Goal: Task Accomplishment & Management: Manage account settings

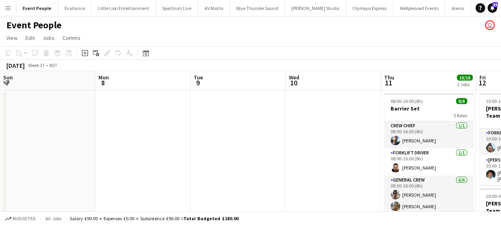
scroll to position [0, 273]
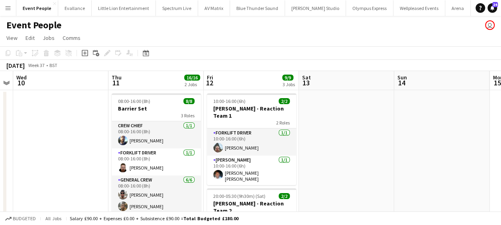
click at [4, 5] on button "Menu" at bounding box center [8, 8] width 16 height 16
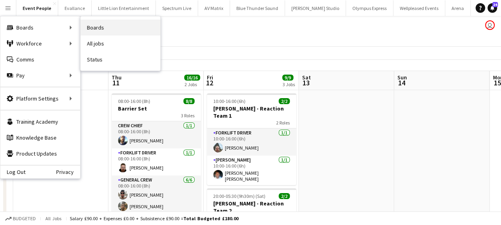
click at [98, 29] on link "Boards" at bounding box center [121, 28] width 80 height 16
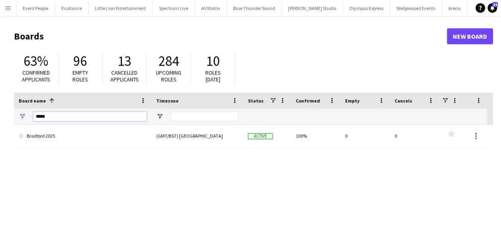
drag, startPoint x: 63, startPoint y: 118, endPoint x: 8, endPoint y: 121, distance: 55.5
click at [8, 120] on main "Boards New Board 63% Confirmed applicants 96 Empty roles 13 Cancelled applicant…" at bounding box center [250, 160] width 501 height 288
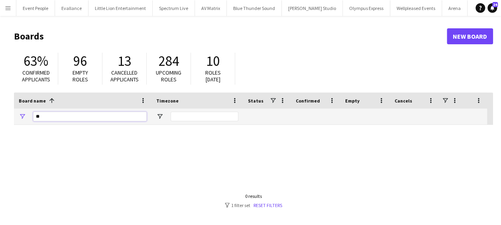
type input "*"
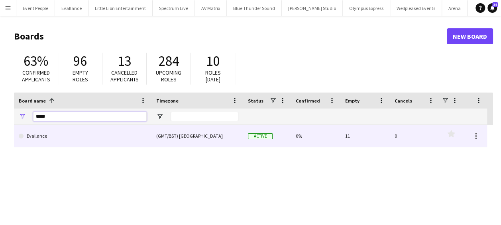
type input "*****"
click at [55, 128] on link "Evallance" at bounding box center [83, 136] width 128 height 22
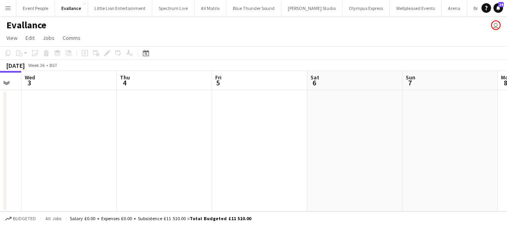
drag, startPoint x: 65, startPoint y: 133, endPoint x: 14, endPoint y: 133, distance: 51.5
click at [14, 133] on app-calendar-viewport "Sat 30 Sun 31 Mon 1 3/3 1 Job Tue 2 Wed 3 Thu 4 Fri 5 Sat 6 Sun 7 Mon 8 Tue 9 1…" at bounding box center [253, 141] width 507 height 140
drag, startPoint x: 194, startPoint y: 130, endPoint x: 86, endPoint y: 132, distance: 108.1
click at [111, 132] on app-calendar-viewport "Sat 30 Sun 31 Mon 1 3/3 1 Job Tue 2 Wed 3 Thu 4 Fri 5 Sat 6 Sun 7 Mon 8 Tue 9 1…" at bounding box center [253, 141] width 507 height 140
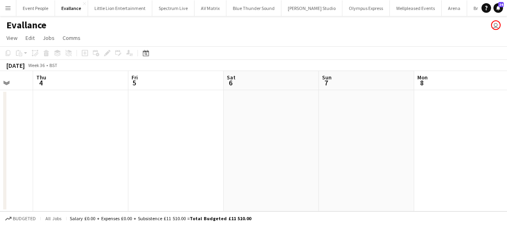
click at [1, 132] on app-calendar-viewport "Mon 1 3/3 1 Job Tue 2 Wed 3 Thu 4 Fri 5 Sat 6 Sun 7 Mon 8 Tue 9 Wed 10 Thu 11 1…" at bounding box center [253, 141] width 507 height 140
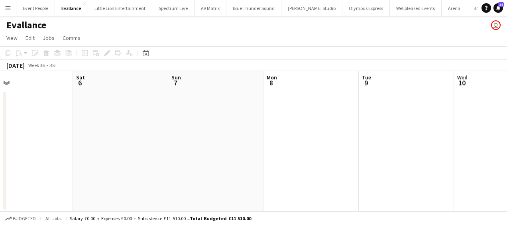
drag, startPoint x: 185, startPoint y: 132, endPoint x: 156, endPoint y: 135, distance: 28.9
click at [79, 135] on app-calendar-viewport "Wed 3 Thu 4 Fri 5 Sat 6 Sun 7 Mon 8 Tue 9 Wed 10 Thu 11 Fri 12 Sat 13" at bounding box center [253, 141] width 507 height 140
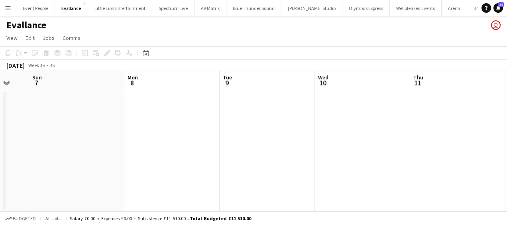
click at [0, 135] on html "Menu Boards Boards Boards All jobs Status Workforce Workforce My Workforce Recr…" at bounding box center [253, 112] width 507 height 225
click at [45, 133] on app-calendar-viewport "Fri 5 Sat 6 Sun 7 Mon 8 Tue 9 Wed 10 Thu 11 Fri 12 Sat 13 Sun 14 Mon 15" at bounding box center [253, 141] width 507 height 140
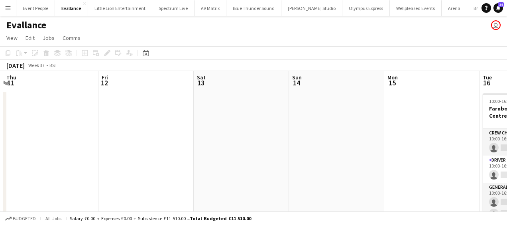
drag, startPoint x: 164, startPoint y: 133, endPoint x: 149, endPoint y: 133, distance: 14.4
click at [27, 134] on app-calendar-viewport "Sun 7 Mon 8 Tue 9 Wed 10 Thu 11 Fri 12 Sat 13 Sun 14 Mon 15 Tue 16 0/4 1 Job We…" at bounding box center [253, 149] width 507 height 156
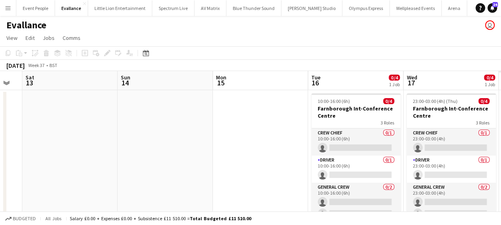
drag, startPoint x: 61, startPoint y: 133, endPoint x: 168, endPoint y: 133, distance: 106.9
click at [32, 133] on app-calendar-viewport "Tue 9 Wed 10 Thu 11 Fri 12 Sat 13 Sun 14 Mon 15 Tue 16 0/4 1 Job Wed 17 0/4 1 J…" at bounding box center [250, 149] width 501 height 156
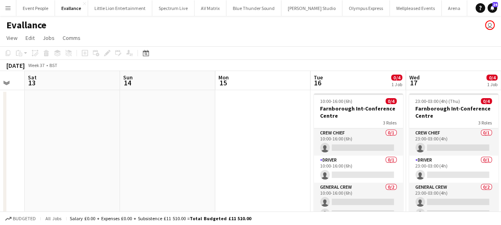
click at [38, 134] on app-calendar-viewport "Tue 9 Wed 10 Thu 11 Fri 12 Sat 13 Sun 14 Mon 15 Tue 16 0/4 1 Job Wed 17 0/4 1 J…" at bounding box center [250, 149] width 501 height 156
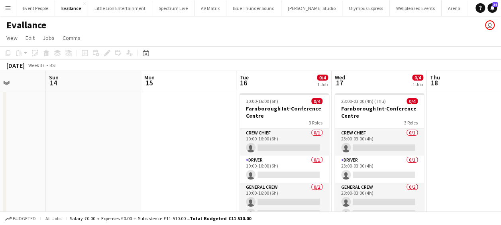
click at [34, 134] on app-calendar-viewport "Thu 11 Fri 12 Sat 13 Sun 14 Mon 15 Tue 16 0/4 1 Job Wed 17 0/4 1 Job Thu 18 Fri…" at bounding box center [250, 149] width 501 height 156
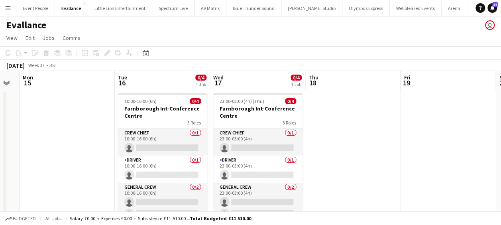
click at [42, 134] on app-calendar-viewport "Thu 11 Fri 12 Sat 13 Sun 14 Mon 15 Tue 16 0/4 1 Job Wed 17 0/4 1 Job Thu 18 Fri…" at bounding box center [250, 149] width 501 height 156
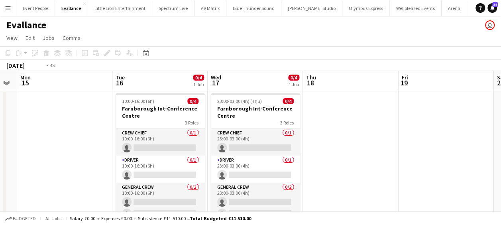
scroll to position [0, 200]
drag, startPoint x: 61, startPoint y: 134, endPoint x: 56, endPoint y: 134, distance: 4.8
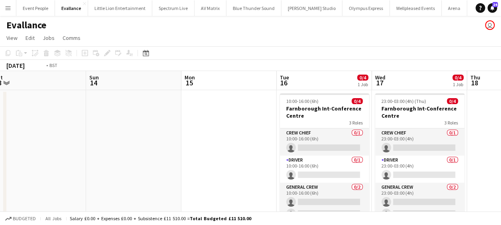
click at [56, 134] on app-calendar-viewport "Thu 11 Fri 12 Sat 13 Sun 14 Mon 15 Tue 16 0/4 1 Job Wed 17 0/4 1 Job Thu 18 Fri…" at bounding box center [250, 149] width 501 height 156
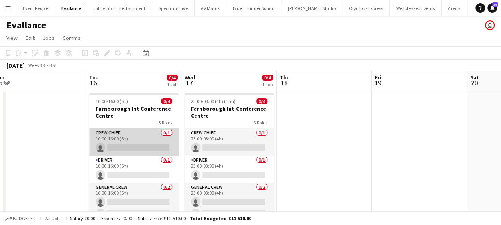
drag, startPoint x: 121, startPoint y: 144, endPoint x: 136, endPoint y: 145, distance: 15.2
click at [122, 144] on app-card-role "Crew Chief 0/1 10:00-16:00 (6h) single-neutral-actions" at bounding box center [133, 141] width 89 height 27
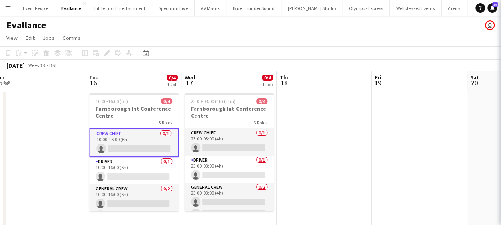
scroll to position [0, 199]
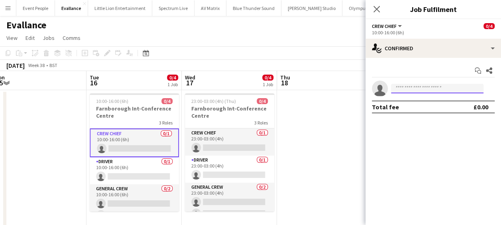
click at [414, 87] on input at bounding box center [437, 89] width 93 height 10
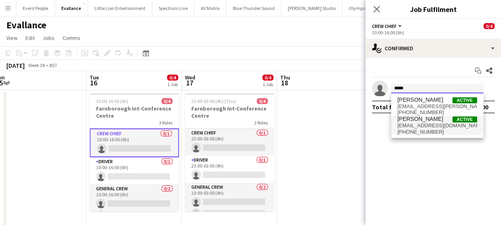
type input "*****"
click at [434, 129] on span "[PHONE_NUMBER]" at bounding box center [438, 132] width 80 height 6
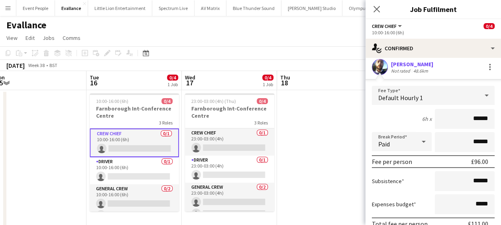
scroll to position [0, 0]
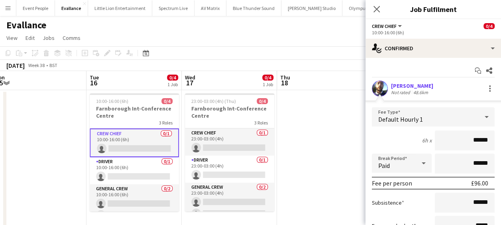
drag, startPoint x: 466, startPoint y: 141, endPoint x: 509, endPoint y: 140, distance: 42.3
click at [501, 140] on html "Menu Boards Boards Boards All jobs Status Workforce Workforce My Workforce Recr…" at bounding box center [250, 120] width 501 height 241
type input "***"
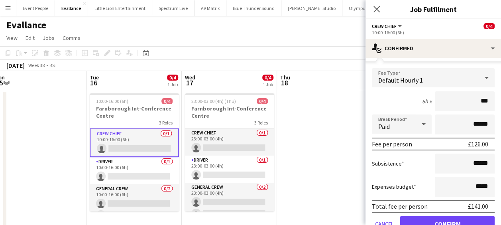
scroll to position [75, 0]
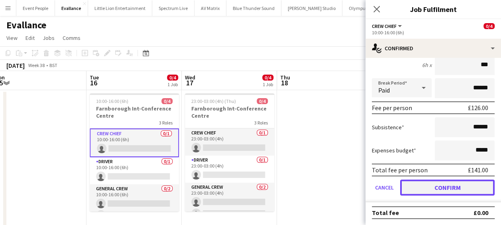
click at [454, 188] on button "Confirm" at bounding box center [447, 187] width 95 height 16
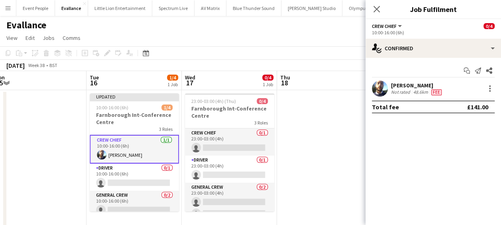
scroll to position [0, 0]
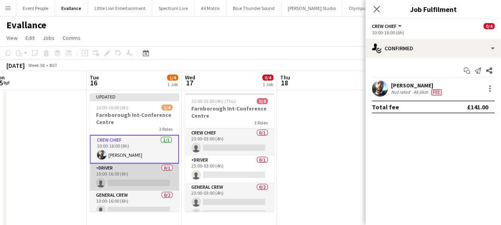
click at [145, 185] on app-card-role "Driver 0/1 10:00-16:00 (6h) single-neutral-actions" at bounding box center [134, 177] width 89 height 27
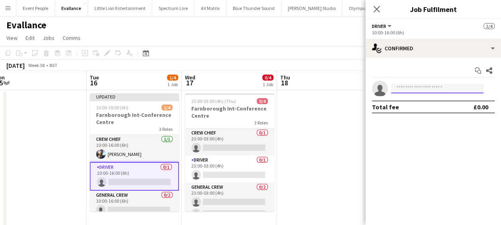
click at [458, 85] on input at bounding box center [437, 89] width 93 height 10
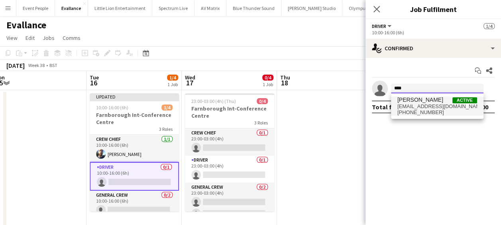
type input "****"
click at [444, 108] on span "[EMAIL_ADDRESS][DOMAIN_NAME]" at bounding box center [438, 106] width 80 height 6
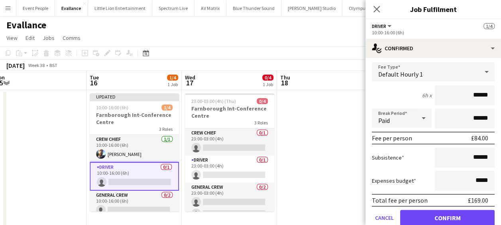
scroll to position [75, 0]
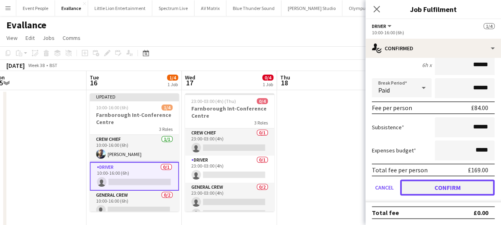
click at [455, 183] on button "Confirm" at bounding box center [447, 187] width 95 height 16
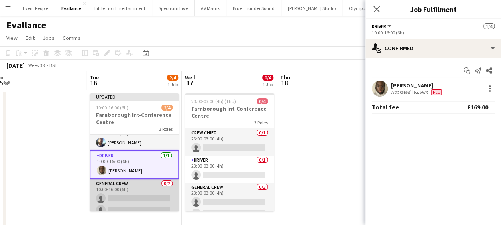
scroll to position [18, 0]
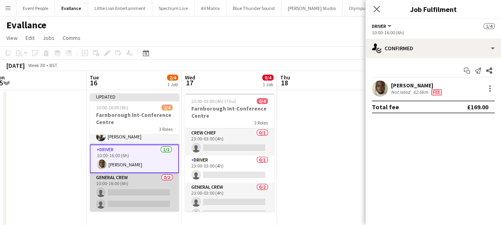
drag, startPoint x: 122, startPoint y: 191, endPoint x: 142, endPoint y: 189, distance: 20.0
click at [122, 191] on app-card-role "General Crew 0/2 10:00-16:00 (6h) single-neutral-actions single-neutral-actions" at bounding box center [134, 192] width 89 height 39
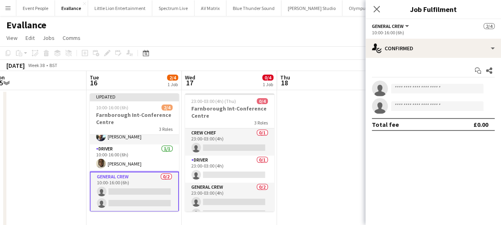
scroll to position [0, 199]
click at [410, 92] on input at bounding box center [437, 89] width 93 height 10
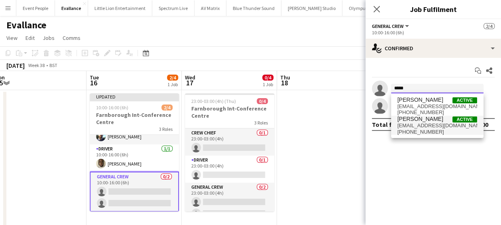
type input "*****"
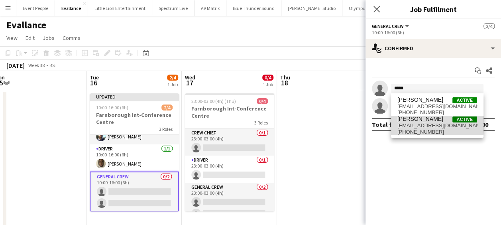
click at [413, 124] on span "[EMAIL_ADDRESS][DOMAIN_NAME]" at bounding box center [438, 125] width 80 height 6
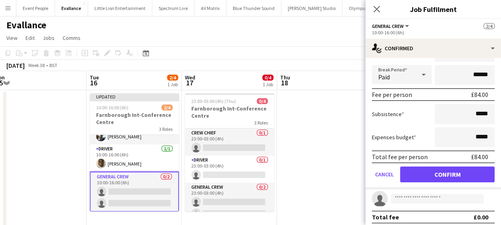
scroll to position [93, 0]
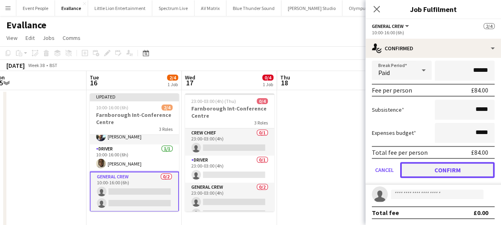
click at [451, 172] on button "Confirm" at bounding box center [447, 170] width 95 height 16
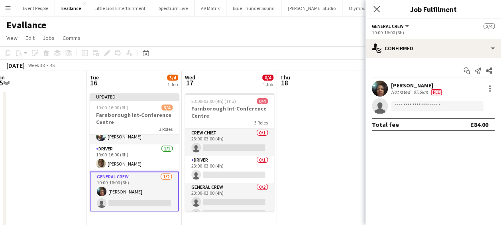
scroll to position [0, 0]
click at [434, 101] on app-invite-slot "single-neutral-actions" at bounding box center [434, 106] width 136 height 16
click at [437, 107] on input at bounding box center [437, 106] width 93 height 10
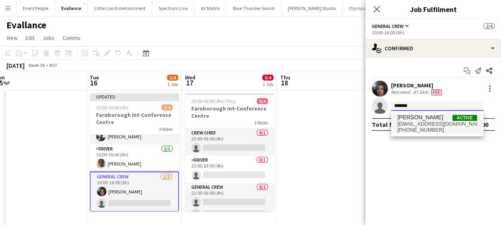
type input "*******"
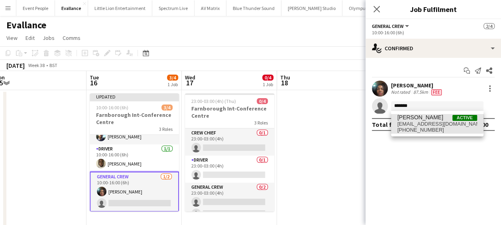
click at [432, 118] on span "[PERSON_NAME] Active" at bounding box center [438, 117] width 80 height 7
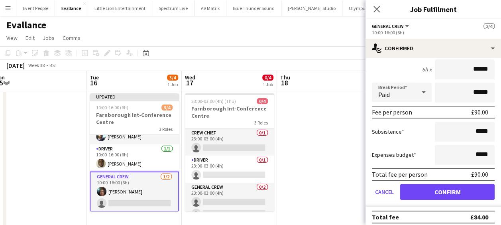
scroll to position [93, 0]
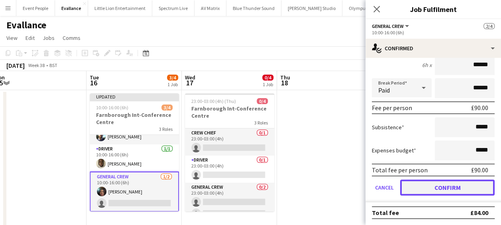
click at [448, 187] on button "Confirm" at bounding box center [447, 187] width 95 height 16
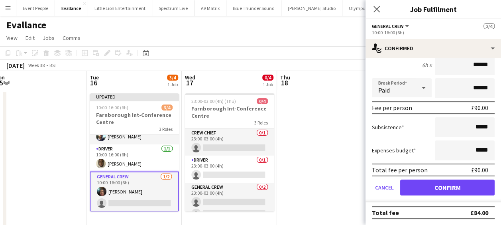
scroll to position [0, 0]
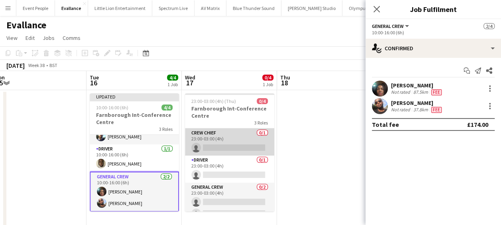
click at [210, 147] on app-card-role "Crew Chief 0/1 23:00-03:00 (4h) single-neutral-actions" at bounding box center [229, 141] width 89 height 27
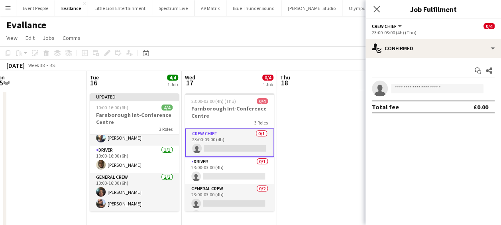
scroll to position [16, 0]
click at [416, 90] on input at bounding box center [437, 89] width 93 height 10
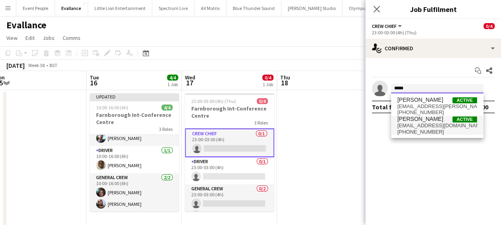
type input "*****"
click at [416, 128] on span "[EMAIL_ADDRESS][DOMAIN_NAME]" at bounding box center [438, 125] width 80 height 6
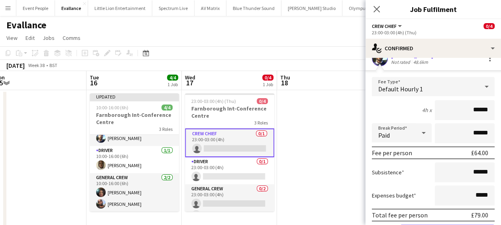
scroll to position [0, 0]
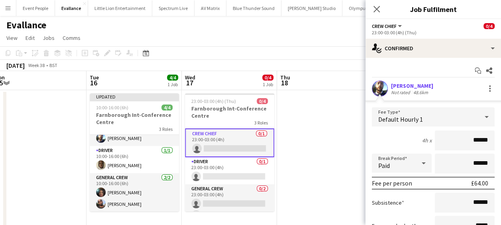
drag, startPoint x: 462, startPoint y: 140, endPoint x: 505, endPoint y: 139, distance: 42.7
click at [501, 139] on html "Menu Boards Boards Boards All jobs Status Workforce Workforce My Workforce Recr…" at bounding box center [250, 120] width 501 height 241
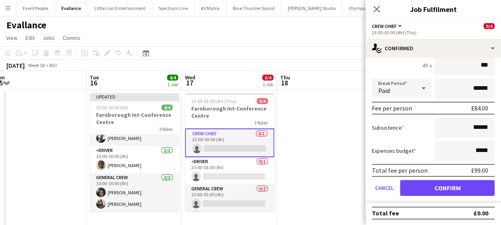
scroll to position [75, 0]
type input "***"
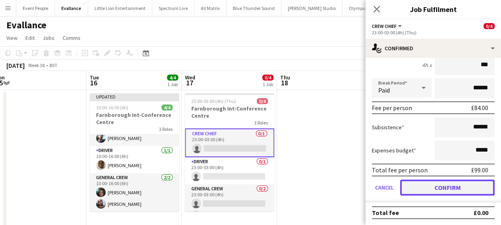
click at [455, 184] on button "Confirm" at bounding box center [447, 187] width 95 height 16
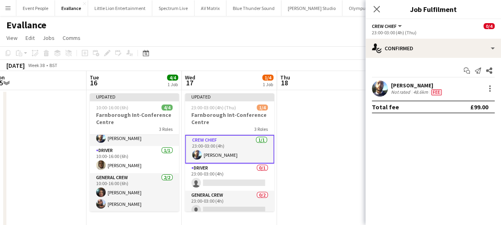
scroll to position [0, 0]
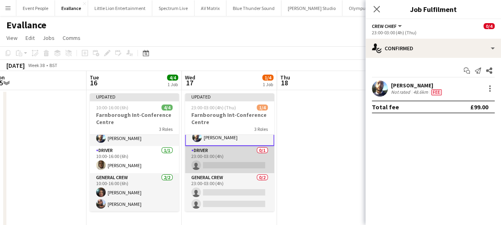
click at [229, 163] on app-card-role "Driver 0/1 23:00-03:00 (4h) single-neutral-actions" at bounding box center [229, 159] width 89 height 27
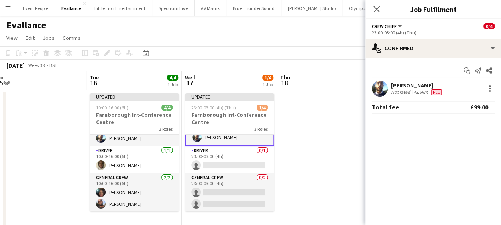
scroll to position [17, 0]
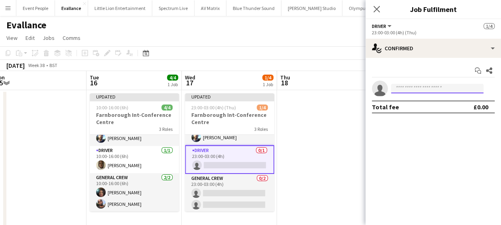
click at [428, 88] on input at bounding box center [437, 89] width 93 height 10
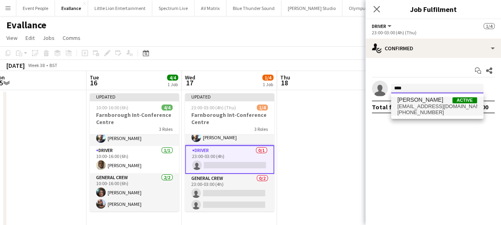
type input "****"
click at [421, 104] on span "[EMAIL_ADDRESS][DOMAIN_NAME]" at bounding box center [438, 106] width 80 height 6
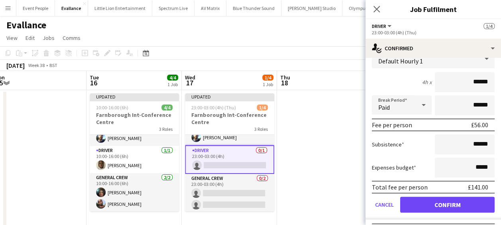
scroll to position [75, 0]
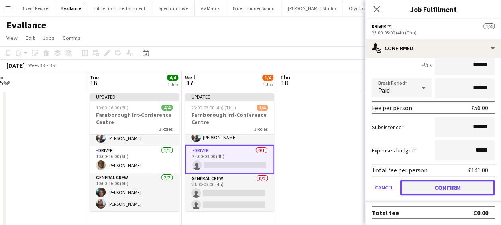
click at [458, 183] on button "Confirm" at bounding box center [447, 187] width 95 height 16
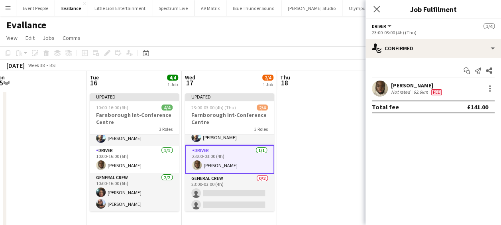
scroll to position [0, 0]
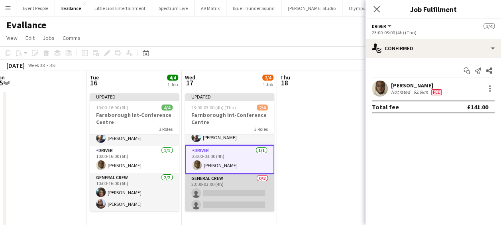
click at [244, 181] on app-card-role "General Crew 0/2 23:00-03:00 (4h) single-neutral-actions single-neutral-actions" at bounding box center [229, 193] width 89 height 39
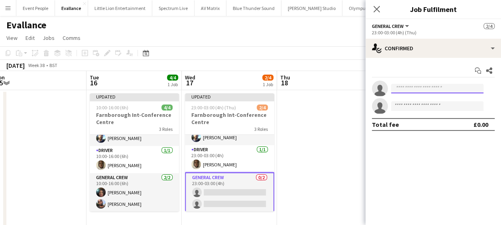
click at [436, 88] on input at bounding box center [437, 89] width 93 height 10
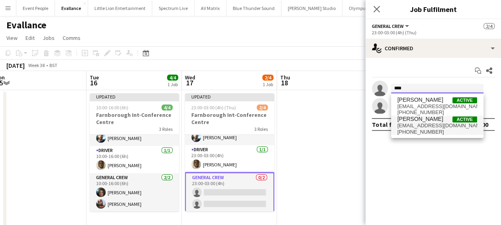
type input "****"
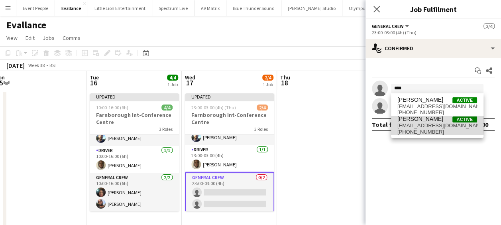
click at [411, 122] on span "[PERSON_NAME]" at bounding box center [421, 119] width 46 height 7
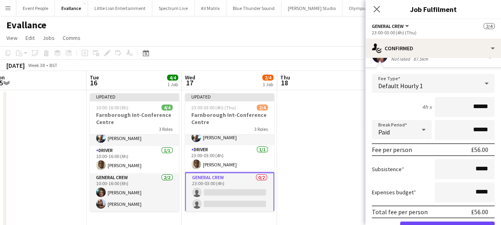
scroll to position [80, 0]
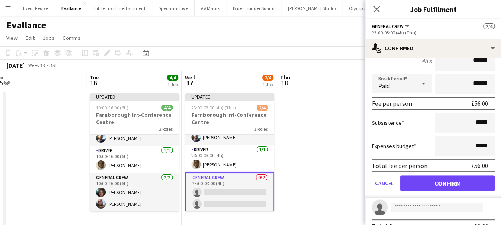
click at [440, 174] on form "Fee Type Default Hourly 1 4h x ****** Break Period Paid ****** Fee per person £…" at bounding box center [434, 113] width 136 height 170
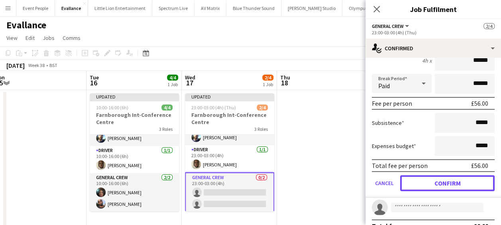
click at [444, 181] on button "Confirm" at bounding box center [447, 183] width 95 height 16
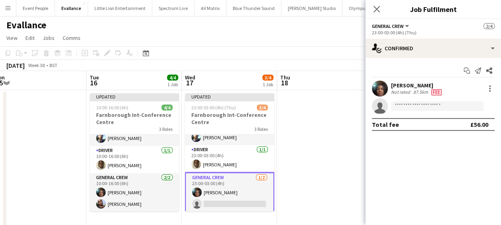
scroll to position [0, 0]
click at [421, 102] on input at bounding box center [437, 106] width 93 height 10
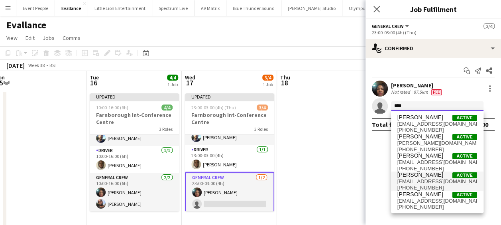
type input "****"
click at [419, 175] on span "[PERSON_NAME]" at bounding box center [421, 175] width 46 height 7
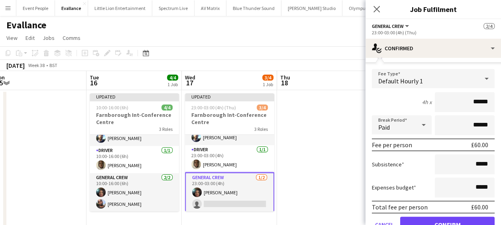
scroll to position [93, 0]
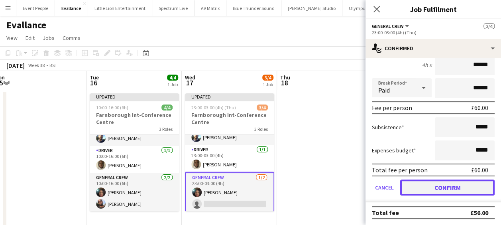
click at [446, 183] on button "Confirm" at bounding box center [447, 187] width 95 height 16
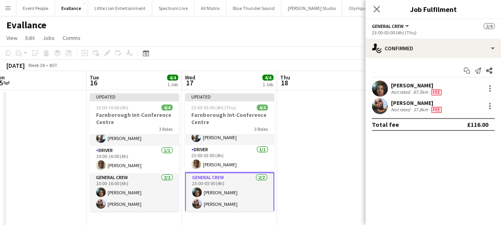
scroll to position [0, 0]
click at [308, 143] on app-date-cell at bounding box center [324, 158] width 95 height 137
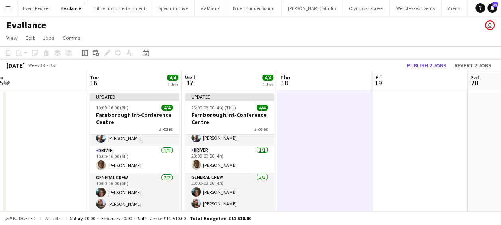
scroll to position [16, 0]
click at [421, 64] on button "Publish 2 jobs" at bounding box center [427, 65] width 46 height 10
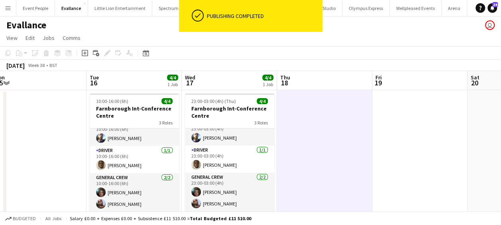
scroll to position [10, 0]
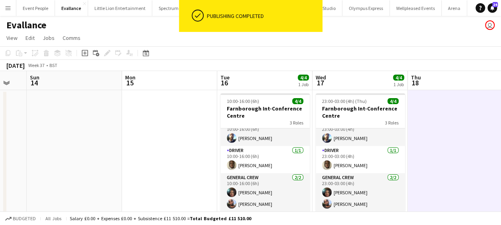
drag, startPoint x: 34, startPoint y: 130, endPoint x: 165, endPoint y: 133, distance: 130.9
click at [165, 133] on app-calendar-viewport "Fri 12 Sat 13 Sun 14 Mon 15 Tue 16 4/4 1 Job Wed 17 4/4 1 Job Thu 18 Fri 19 Sat…" at bounding box center [250, 149] width 501 height 156
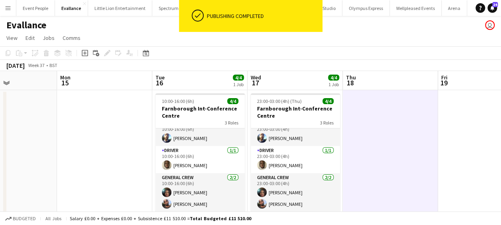
drag, startPoint x: 216, startPoint y: 140, endPoint x: 308, endPoint y: 140, distance: 92.1
click at [337, 140] on app-calendar-viewport "Fri 12 Sat 13 Sun 14 Mon 15 Tue 16 4/4 1 Job Wed 17 4/4 1 Job Thu 18 Fri 19 Sat…" at bounding box center [250, 149] width 501 height 156
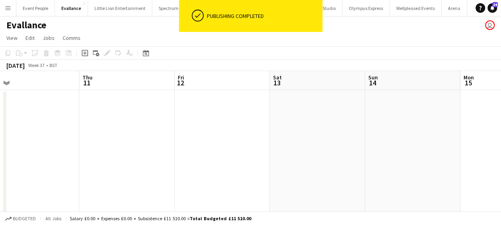
drag, startPoint x: 219, startPoint y: 140, endPoint x: 341, endPoint y: 140, distance: 122.5
click at [341, 140] on app-calendar-viewport "Mon 8 Tue 9 Wed 10 Thu 11 Fri 12 Sat 13 Sun 14 Mon 15 Tue 16 4/4 1 Job Wed 17 4…" at bounding box center [250, 149] width 501 height 156
drag, startPoint x: 286, startPoint y: 141, endPoint x: 475, endPoint y: 150, distance: 188.9
click at [480, 150] on app-calendar-viewport "Sat 6 Sun 7 Mon 8 Tue 9 Wed 10 Thu 11 Fri 12 Sat 13 Sun 14 Mon 15 Tue 16 4/4 1 …" at bounding box center [250, 149] width 501 height 156
drag, startPoint x: 216, startPoint y: 139, endPoint x: 346, endPoint y: 140, distance: 130.0
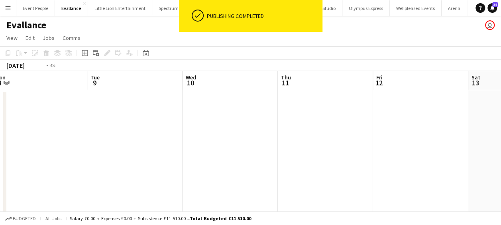
click at [342, 139] on app-calendar-viewport "Sat 6 Sun 7 Mon 8 Tue 9 Wed 10 Thu 11 Fri 12 Sat 13 Sun 14 Mon 15 Tue 16 4/4 1 …" at bounding box center [250, 149] width 501 height 156
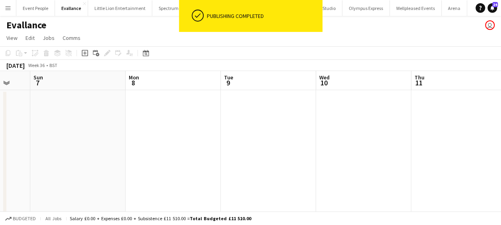
drag, startPoint x: 278, startPoint y: 140, endPoint x: 252, endPoint y: 141, distance: 25.9
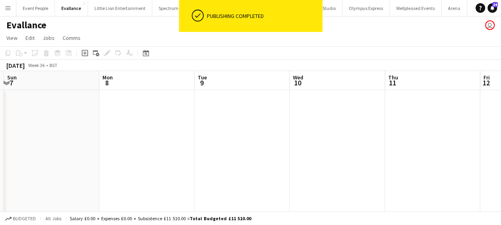
click at [252, 141] on app-calendar-viewport "Fri 5 Sat 6 Sun 7 Mon 8 Tue 9 Wed 10 Thu 11 Fri 12 Sat 13 Sun 14 Mon 15" at bounding box center [250, 149] width 501 height 156
click at [391, 140] on app-calendar-viewport "Fri 5 Sat 6 Sun 7 Mon 8 Tue 9 Wed 10 Thu 11 Fri 12 Sat 13 Sun 14 Mon 15" at bounding box center [250, 149] width 501 height 156
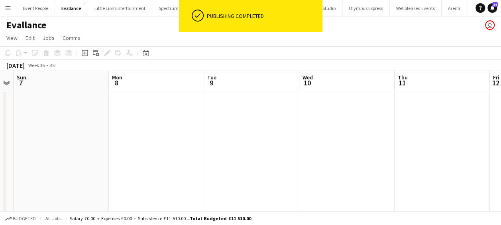
drag, startPoint x: 209, startPoint y: 141, endPoint x: 288, endPoint y: 143, distance: 79.4
click at [294, 142] on app-calendar-viewport "Fri 5 Sat 6 Sun 7 Mon 8 Tue 9 Wed 10 Thu 11 Fri 12 Sat 13 Sun 14 Mon 15" at bounding box center [250, 149] width 501 height 156
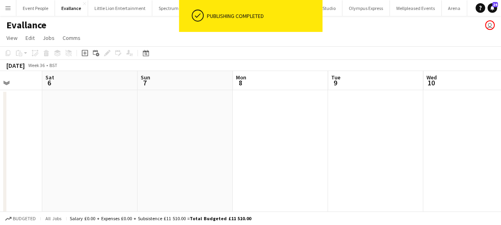
click at [339, 146] on app-calendar-viewport "Wed 3 Thu 4 Fri 5 Sat 6 Sun 7 Mon 8 Tue 9 Wed 10 Thu 11 Fri 12 Sat 13" at bounding box center [250, 149] width 501 height 156
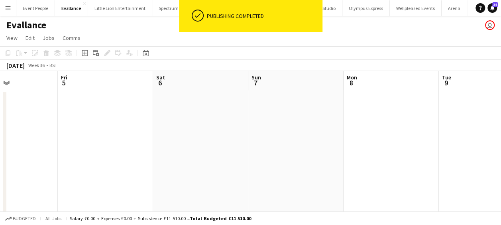
drag, startPoint x: 278, startPoint y: 145, endPoint x: 314, endPoint y: 145, distance: 35.5
click at [314, 145] on app-calendar-viewport "Tue 2 Wed 3 Thu 4 Fri 5 Sat 6 Sun 7 Mon 8 Tue 9 Wed 10 Thu 11 Fri 12" at bounding box center [250, 149] width 501 height 156
click at [351, 145] on app-calendar-viewport "Tue 2 Wed 3 Thu 4 Fri 5 Sat 6 Sun 7 Mon 8 Tue 9 Wed 10 Thu 11 Fri 12" at bounding box center [250, 149] width 501 height 156
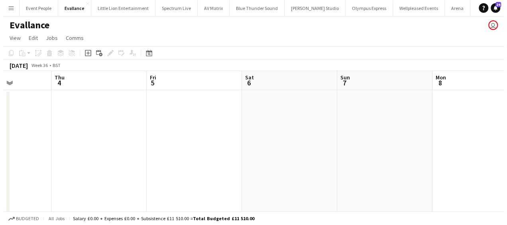
scroll to position [0, 209]
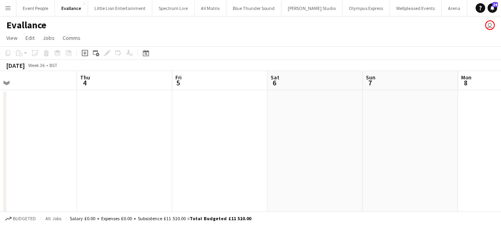
drag, startPoint x: 320, startPoint y: 144, endPoint x: 349, endPoint y: 146, distance: 28.8
click at [349, 146] on app-calendar-viewport "Mon 1 3/3 1 Job Tue 2 Wed 3 Thu 4 Fri 5 Sat 6 Sun 7 Mon 8 Tue 9 Wed 10 Thu 11 1…" at bounding box center [250, 149] width 501 height 156
click at [14, 13] on button "Menu" at bounding box center [8, 8] width 16 height 16
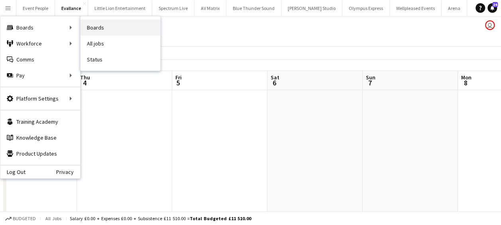
click at [106, 33] on link "Boards" at bounding box center [121, 28] width 80 height 16
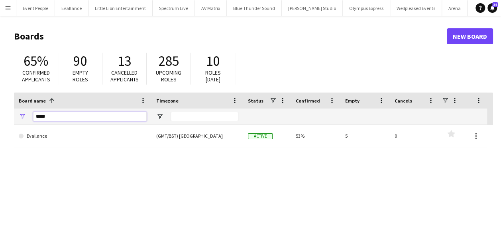
drag, startPoint x: 53, startPoint y: 112, endPoint x: 8, endPoint y: 120, distance: 46.2
click at [8, 120] on main "Boards New Board 65% Confirmed applicants 90 Empty roles 13 Cancelled applicant…" at bounding box center [250, 160] width 501 height 288
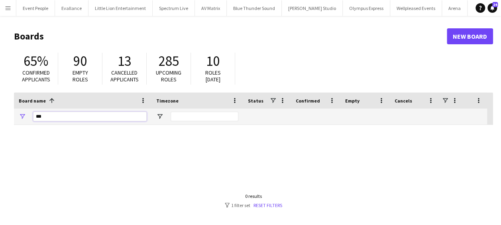
type input "***"
click at [10, 10] on app-icon "Menu" at bounding box center [8, 8] width 6 height 6
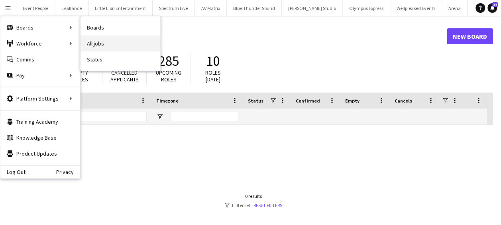
click at [103, 43] on link "All jobs" at bounding box center [121, 43] width 80 height 16
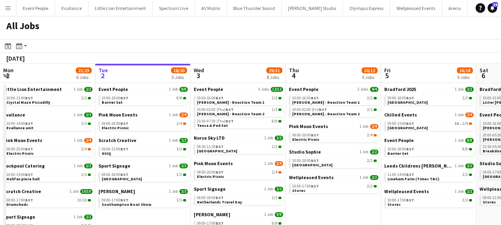
drag, startPoint x: 282, startPoint y: 146, endPoint x: 207, endPoint y: 140, distance: 74.9
click at [319, 146] on app-calendar-viewport "Sat 30 37/37 10 Jobs Sun 31 21/21 8 Jobs Mon 1 21/23 6 Jobs Tue 2 18/20 5 Jobs …" at bounding box center [250, 201] width 501 height 274
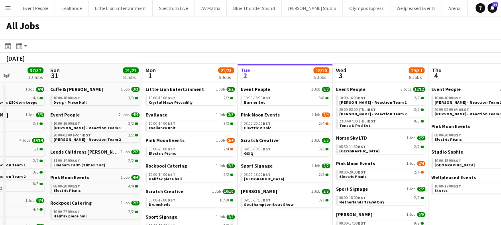
drag, startPoint x: 259, startPoint y: 138, endPoint x: 8, endPoint y: 112, distance: 252.2
click at [8, 112] on app-calendar-viewport "Wed 27 18/18 7 Jobs Thu 28 24/24 8 Jobs Fri 29 43/43 11 Jobs Sat 30 37/37 10 Jo…" at bounding box center [250, 201] width 501 height 274
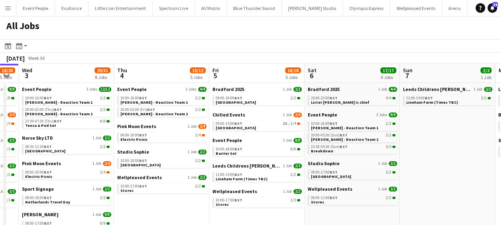
drag, startPoint x: 167, startPoint y: 115, endPoint x: 61, endPoint y: 108, distance: 105.9
click at [58, 108] on app-calendar-viewport "Sun 31 21/21 8 Jobs Mon 1 21/23 6 Jobs Tue 2 18/20 5 Jobs Wed 3 29/31 8 Jobs Th…" at bounding box center [250, 201] width 501 height 274
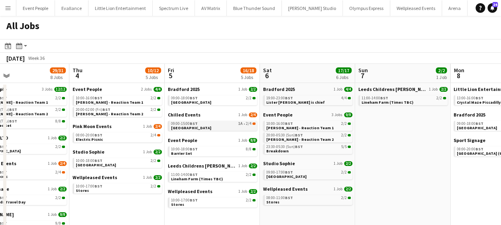
click at [195, 123] on span "BST" at bounding box center [194, 123] width 8 height 5
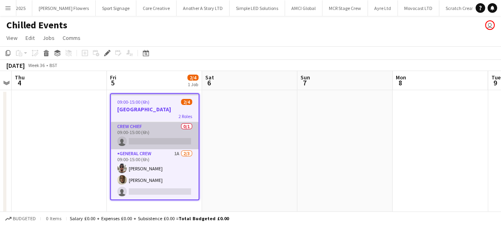
scroll to position [0, 477]
click at [157, 137] on app-card-role "Crew Chief 0/1 09:00-15:00 (6h) single-neutral-actions" at bounding box center [155, 135] width 88 height 27
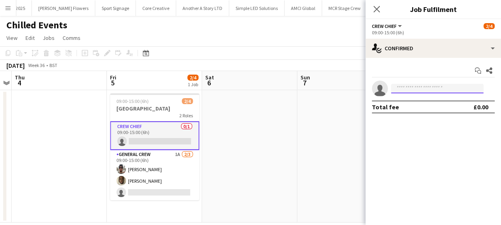
click at [425, 90] on input at bounding box center [437, 89] width 93 height 10
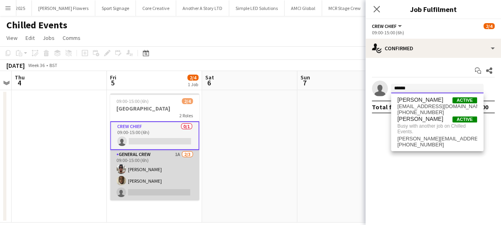
type input "******"
click at [163, 171] on app-card-role "General Crew 1A 2/3 09:00-15:00 (6h) Stefan Simpson-Soye David Simbizi single-n…" at bounding box center [154, 175] width 89 height 50
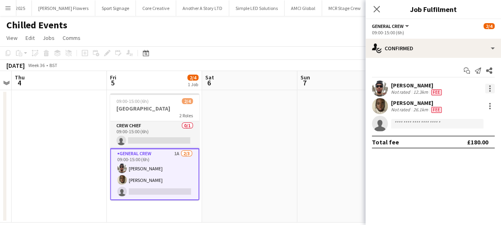
click at [492, 87] on div at bounding box center [490, 89] width 10 height 10
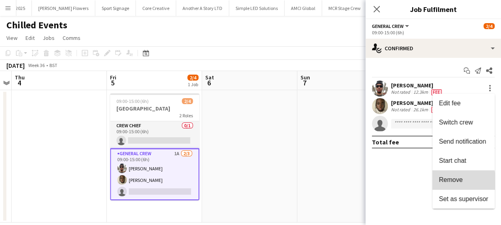
click at [450, 181] on span "Remove" at bounding box center [451, 179] width 24 height 7
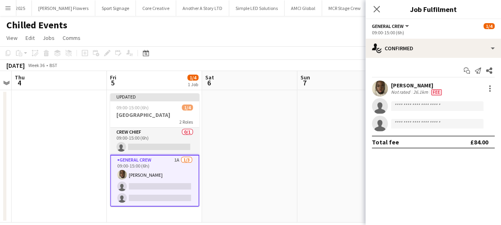
click at [271, 142] on app-date-cell at bounding box center [249, 156] width 95 height 132
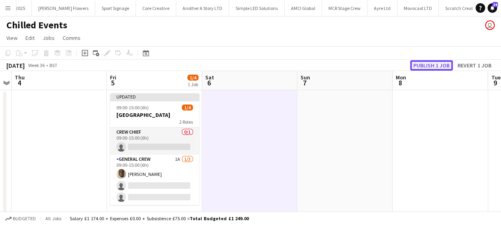
click at [429, 63] on button "Publish 1 job" at bounding box center [431, 65] width 43 height 10
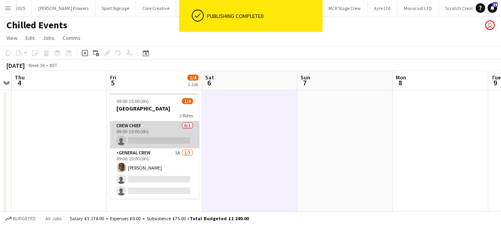
click at [150, 135] on app-card-role "Crew Chief 0/1 09:00-15:00 (6h) single-neutral-actions" at bounding box center [154, 134] width 89 height 27
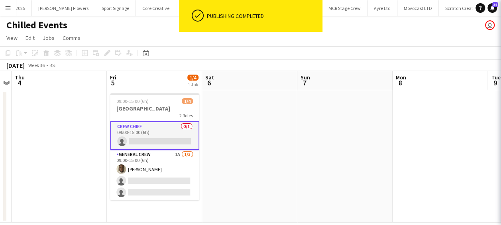
scroll to position [0, 274]
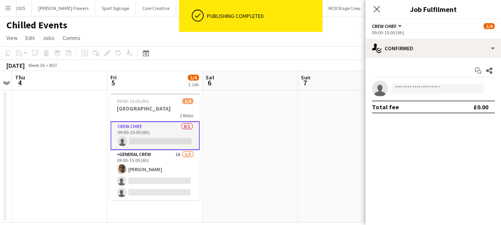
click at [473, 95] on app-invite-slot "single-neutral-actions" at bounding box center [434, 89] width 136 height 16
click at [457, 89] on input at bounding box center [437, 89] width 93 height 10
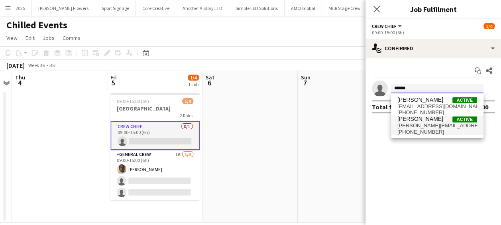
type input "******"
click at [417, 120] on span "[PERSON_NAME]" at bounding box center [421, 119] width 46 height 7
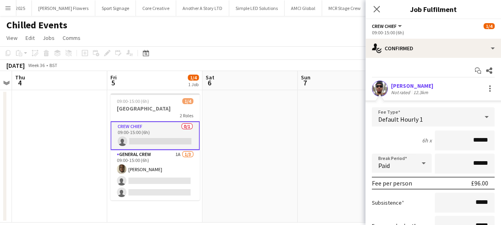
drag, startPoint x: 464, startPoint y: 138, endPoint x: 489, endPoint y: 138, distance: 24.7
click at [489, 138] on form "Fee Type Default Hourly 1 6h x ****** Break Period Paid ****** Fee per person £…" at bounding box center [434, 192] width 136 height 170
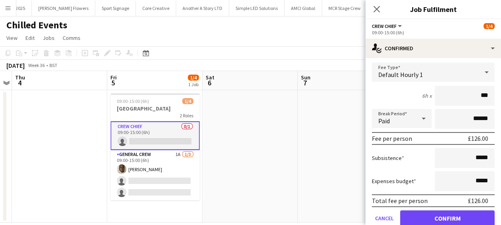
scroll to position [75, 0]
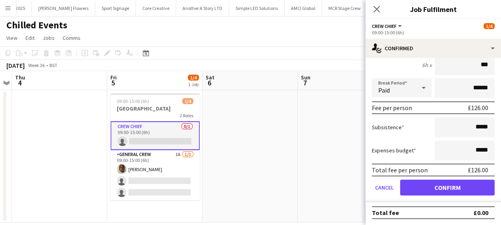
type input "***"
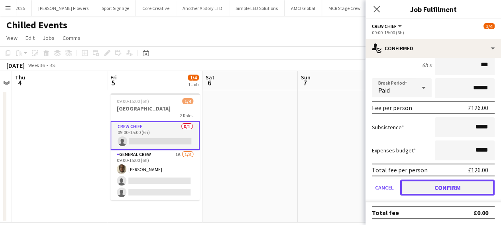
click at [452, 183] on button "Confirm" at bounding box center [447, 187] width 95 height 16
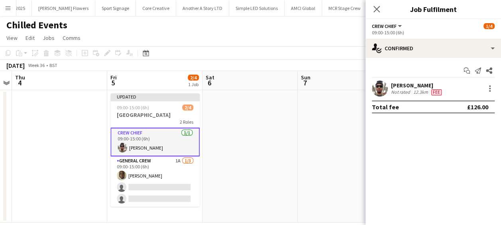
scroll to position [0, 0]
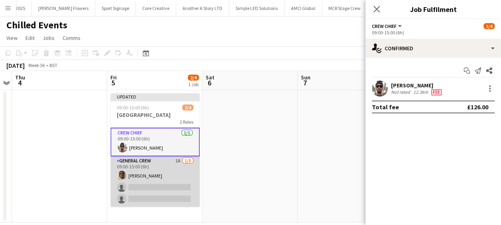
click at [172, 186] on app-card-role "General Crew 1A 1/3 09:00-15:00 (6h) David Simbizi single-neutral-actions singl…" at bounding box center [154, 181] width 89 height 50
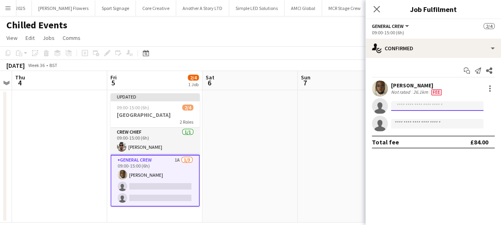
click at [424, 105] on input at bounding box center [437, 106] width 93 height 10
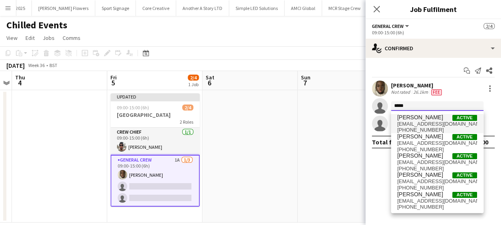
type input "*****"
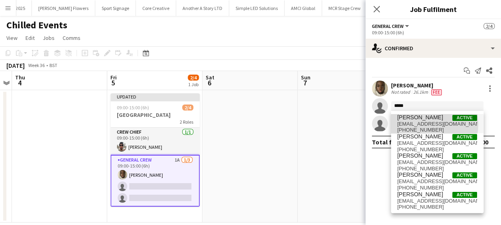
click at [422, 124] on span "james_granger92@hotmail.co.uk" at bounding box center [438, 124] width 80 height 6
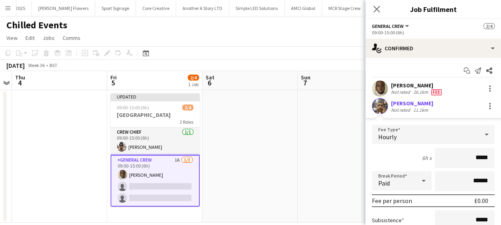
click at [492, 157] on form "Fee Type Hourly 6h x ***** Break Period Paid ****** Fee per person £0.00 Subsis…" at bounding box center [434, 210] width 136 height 170
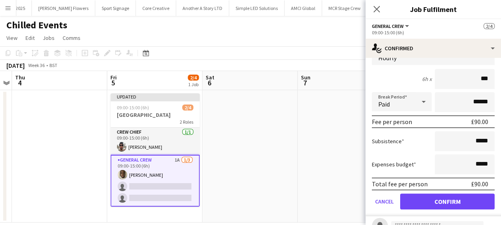
scroll to position [80, 0]
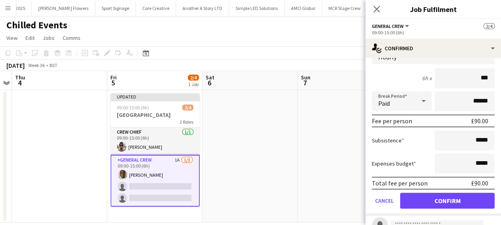
type input "***"
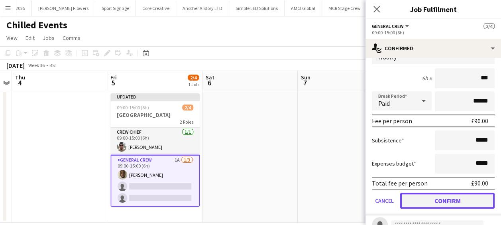
click at [457, 196] on button "Confirm" at bounding box center [447, 201] width 95 height 16
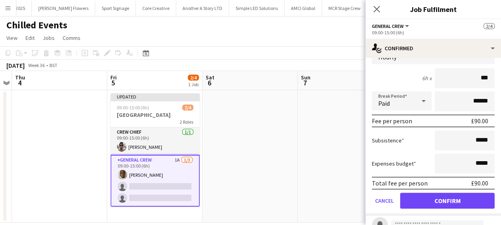
scroll to position [0, 0]
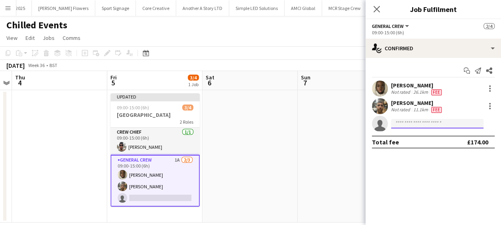
click at [422, 124] on input at bounding box center [437, 124] width 93 height 10
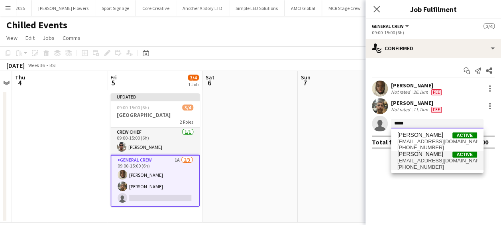
type input "*****"
click at [417, 159] on span "yorkshirechef@tutamail.com" at bounding box center [438, 161] width 80 height 6
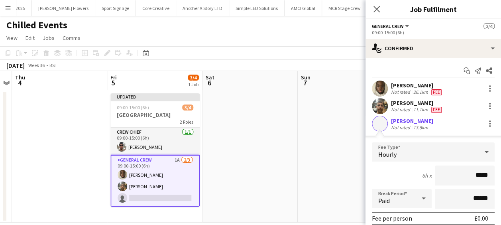
drag, startPoint x: 482, startPoint y: 169, endPoint x: 497, endPoint y: 169, distance: 15.2
click at [497, 169] on mat-expansion-panel "check Confirmed Start chat Send notification Share David Simbizi Not rated 26.1…" at bounding box center [434, 141] width 136 height 167
type input "******"
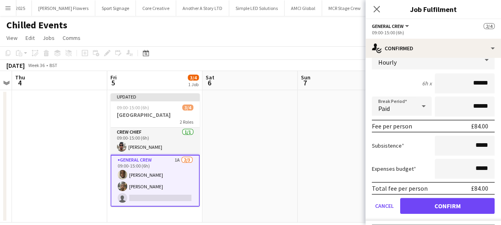
scroll to position [110, 0]
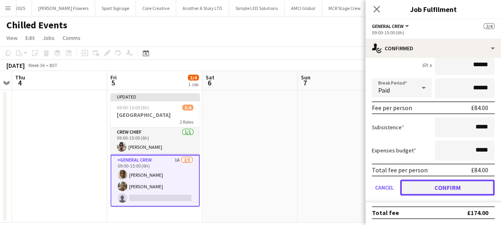
click at [441, 185] on button "Confirm" at bounding box center [447, 187] width 95 height 16
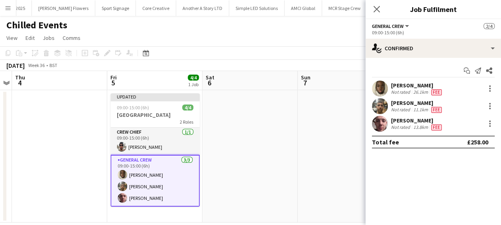
scroll to position [0, 0]
click at [372, 121] on app-user-avatar at bounding box center [380, 124] width 16 height 16
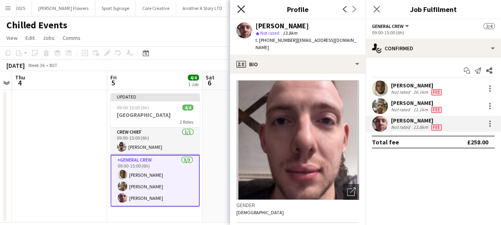
click at [242, 11] on icon "Close pop-in" at bounding box center [241, 9] width 8 height 8
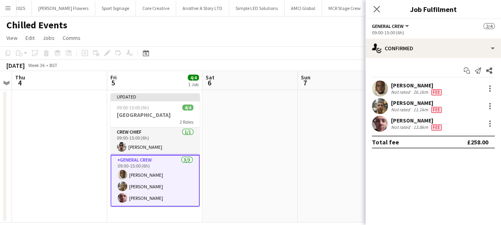
click at [294, 137] on app-date-cell at bounding box center [250, 156] width 95 height 132
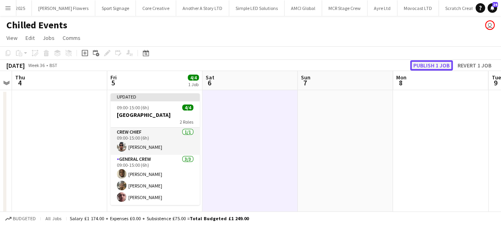
click at [442, 64] on button "Publish 1 job" at bounding box center [431, 65] width 43 height 10
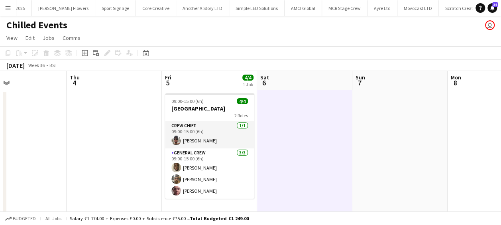
drag, startPoint x: 140, startPoint y: 155, endPoint x: 164, endPoint y: 156, distance: 24.4
click at [164, 156] on app-calendar-viewport "Mon 1 Tue 2 Wed 3 Thu 4 Fri 5 4/4 1 Job Sat 6 Sun 7 Mon 8 Tue 9 Wed 10 Thu 11 0…" at bounding box center [250, 147] width 501 height 152
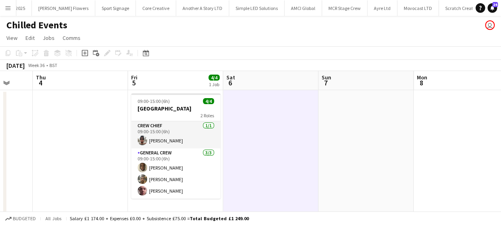
drag, startPoint x: 199, startPoint y: 155, endPoint x: 212, endPoint y: 155, distance: 13.2
click at [212, 155] on app-calendar-viewport "Mon 1 Tue 2 Wed 3 Thu 4 Fri 5 4/4 1 Job Sat 6 Sun 7 Mon 8 Tue 9 Wed 10 Thu 11 0…" at bounding box center [250, 147] width 501 height 152
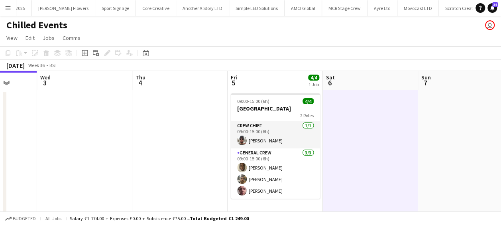
click at [272, 151] on app-calendar-viewport "Sun 31 Mon 1 Tue 2 Wed 3 Thu 4 Fri 5 4/4 1 Job Sat 6 Sun 7 Mon 8 Tue 9 Wed 10 0…" at bounding box center [250, 147] width 501 height 152
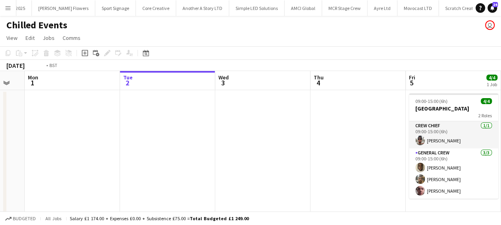
click at [274, 149] on app-calendar-viewport "Sat 30 4/4 1 Job Sun 31 Mon 1 Tue 2 Wed 3 Thu 4 Fri 5 4/4 1 Job Sat 6 Sun 7 Mon…" at bounding box center [250, 147] width 501 height 152
drag, startPoint x: 248, startPoint y: 149, endPoint x: 289, endPoint y: 150, distance: 40.7
click at [294, 150] on app-calendar-viewport "Sat 30 4/4 1 Job Sun 31 Mon 1 Tue 2 Wed 3 Thu 4 Fri 5 4/4 1 Job Sat 6 Sun 7 Mon…" at bounding box center [250, 147] width 501 height 152
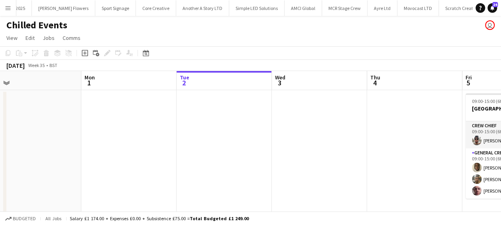
click at [326, 149] on app-calendar-viewport "Fri 29 6/6 1 Job Sat 30 4/4 1 Job Sun 31 Mon 1 Tue 2 Wed 3 Thu 4 Fri 5 4/4 1 Jo…" at bounding box center [250, 149] width 501 height 156
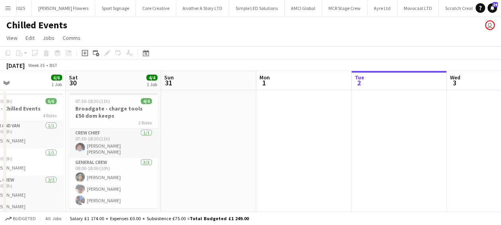
drag, startPoint x: 215, startPoint y: 161, endPoint x: 317, endPoint y: 158, distance: 101.4
click at [317, 158] on app-calendar-viewport "Wed 27 Thu 28 6/6 1 Job Fri 29 6/6 1 Job Sat 30 4/4 1 Job Sun 31 Mon 1 Tue 2 We…" at bounding box center [250, 149] width 501 height 156
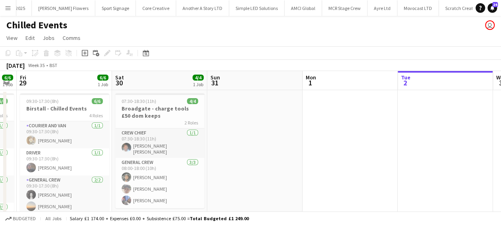
drag, startPoint x: 266, startPoint y: 163, endPoint x: 324, endPoint y: 159, distance: 58.4
click at [324, 159] on app-calendar-viewport "Wed 27 3/3 1 Job Thu 28 6/6 1 Job Fri 29 6/6 1 Job Sat 30 4/4 1 Job Sun 31 Mon …" at bounding box center [250, 149] width 501 height 156
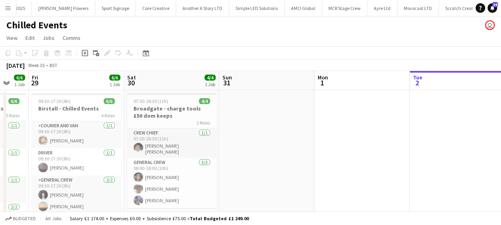
drag, startPoint x: 184, startPoint y: 32, endPoint x: 199, endPoint y: 32, distance: 14.8
click at [199, 32] on app-page-menu "View Day view expanded Day view collapsed Month view Date picker Jump to today …" at bounding box center [250, 38] width 501 height 15
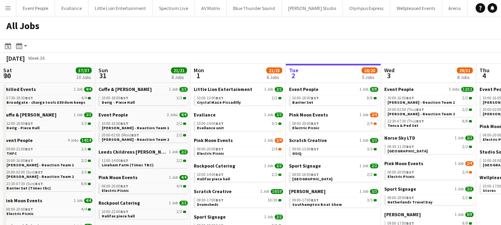
scroll to position [0, 191]
